Goal: Transaction & Acquisition: Purchase product/service

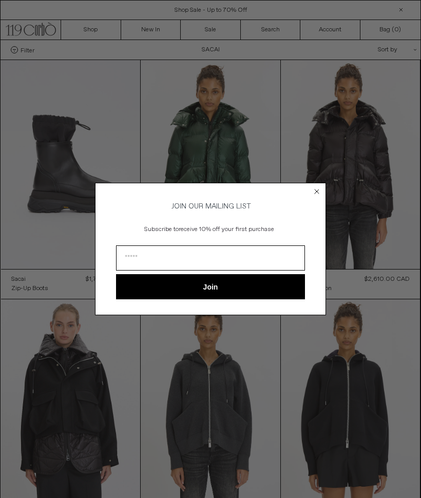
click at [316, 186] on circle "Close dialog" at bounding box center [317, 191] width 10 height 10
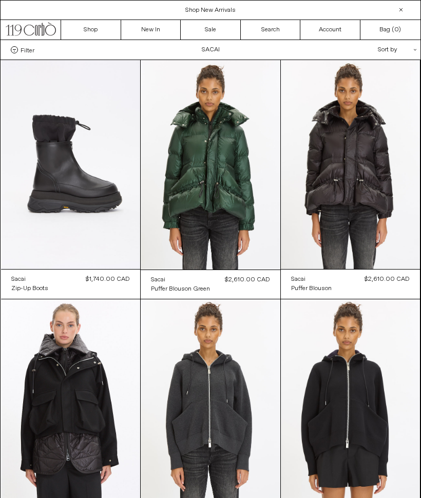
click at [142, 29] on link "New In" at bounding box center [151, 29] width 60 height 19
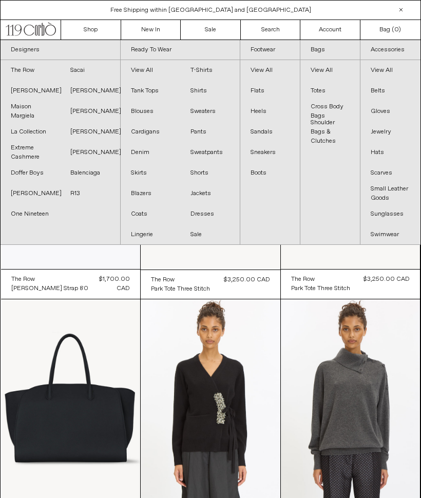
click at [260, 88] on link "Flats" at bounding box center [270, 91] width 60 height 21
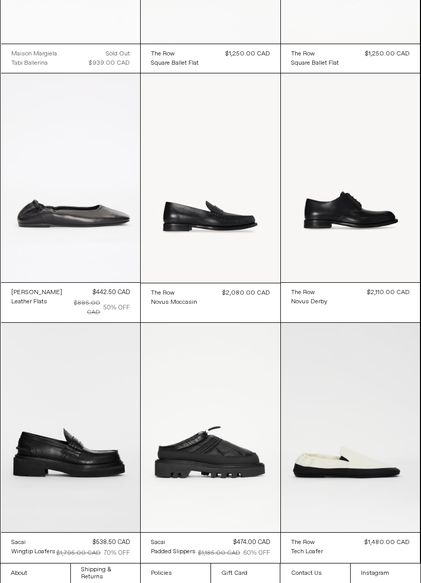
scroll to position [464, 0]
click at [388, 207] on at bounding box center [351, 177] width 140 height 209
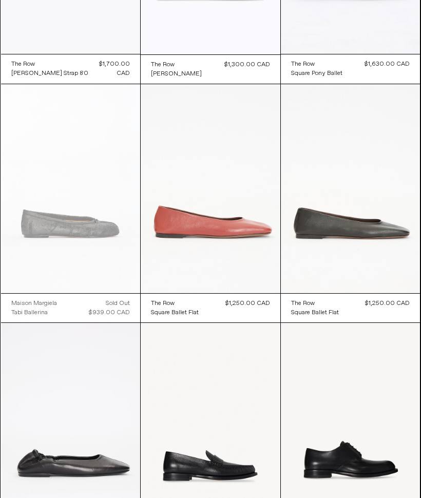
scroll to position [0, 0]
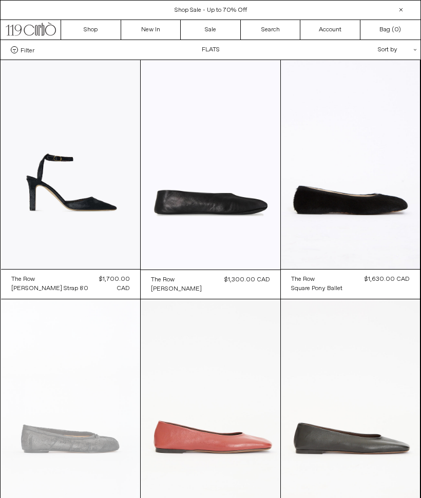
click at [271, 29] on link "Search" at bounding box center [271, 29] width 60 height 19
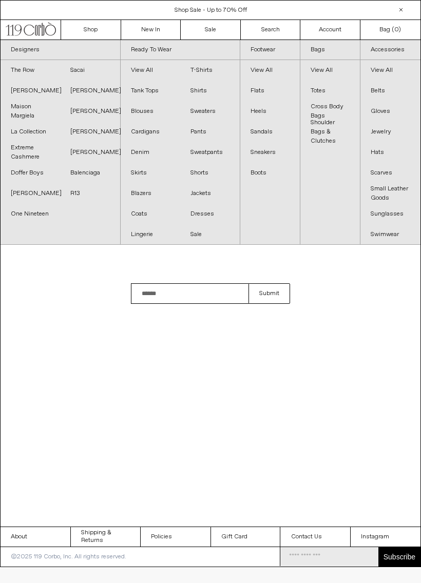
click at [264, 71] on link "View All" at bounding box center [270, 70] width 60 height 21
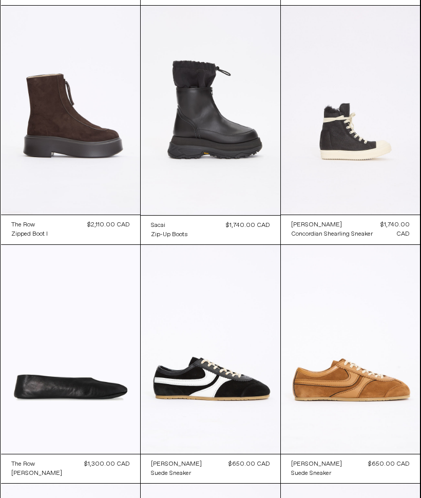
scroll to position [512, 0]
